Goal: Task Accomplishment & Management: Manage account settings

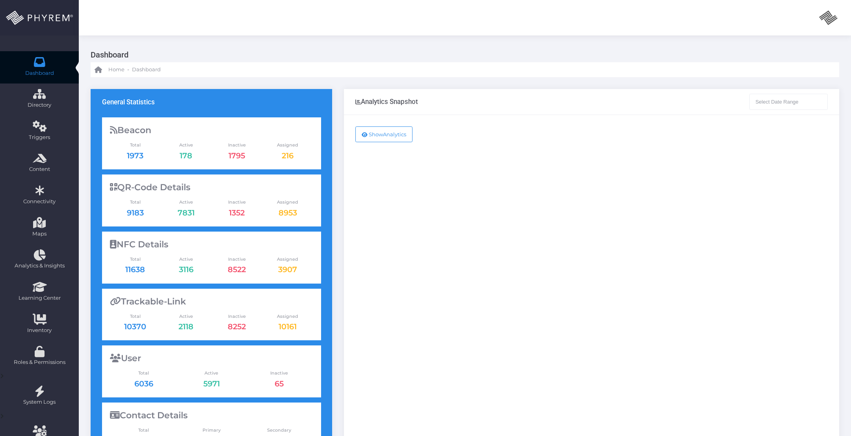
type input "08-11-2025 - 09-11-2025"
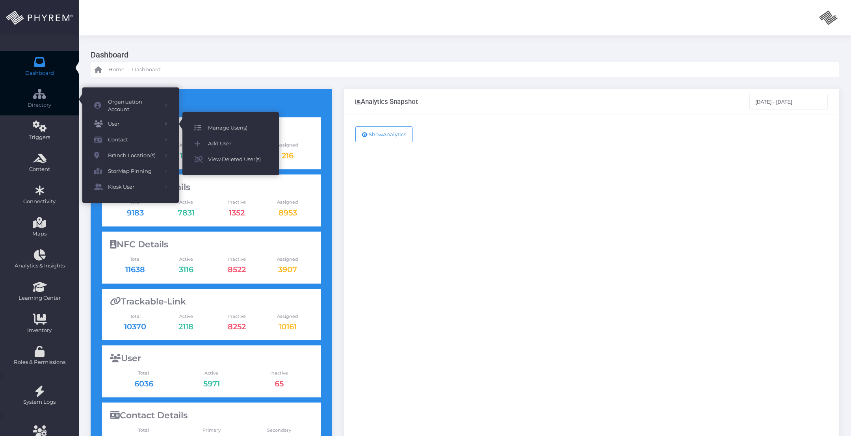
click at [217, 126] on span "Manage User(s)" at bounding box center [237, 128] width 59 height 10
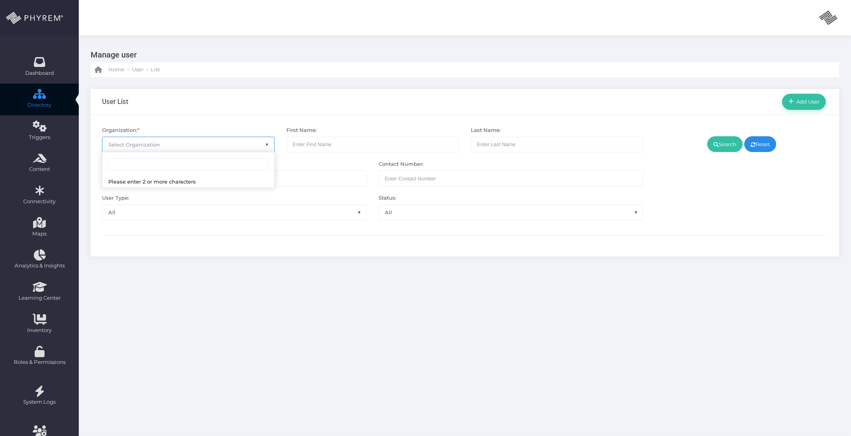
click at [167, 143] on span "Select Organization" at bounding box center [188, 144] width 172 height 15
type input "[PERSON_NAME]"
select select "4807"
click at [730, 139] on link "Search" at bounding box center [724, 144] width 35 height 16
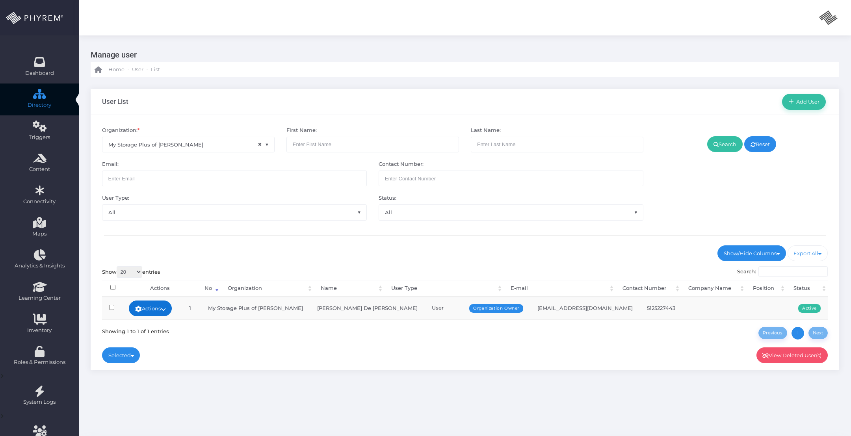
click at [172, 307] on link "Actions" at bounding box center [150, 309] width 43 height 16
click at [158, 369] on link "Sign In" at bounding box center [157, 366] width 51 height 15
